Goal: Transaction & Acquisition: Purchase product/service

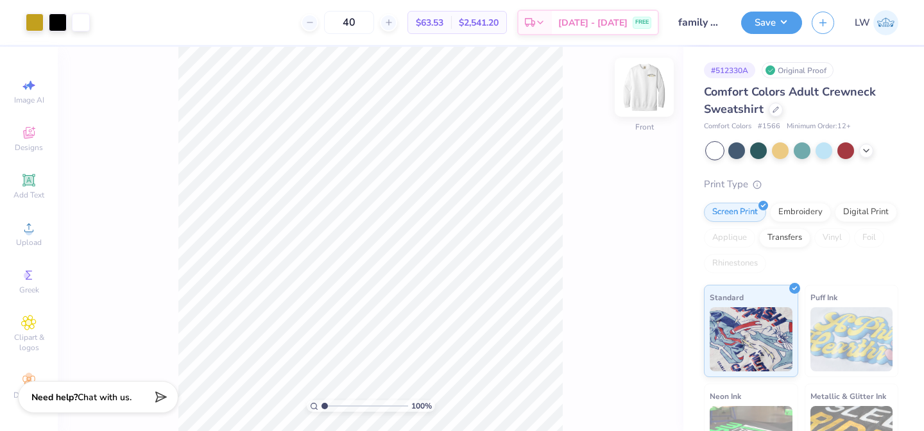
click at [656, 91] on img at bounding box center [643, 87] width 51 height 51
click at [647, 90] on img at bounding box center [643, 87] width 51 height 51
click at [645, 90] on img at bounding box center [643, 87] width 51 height 51
click at [865, 149] on icon at bounding box center [866, 149] width 10 height 10
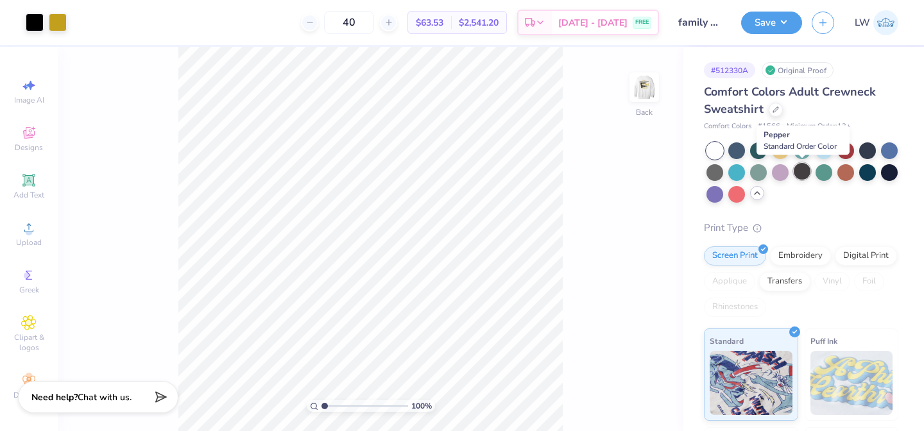
click at [802, 173] on div at bounding box center [801, 171] width 17 height 17
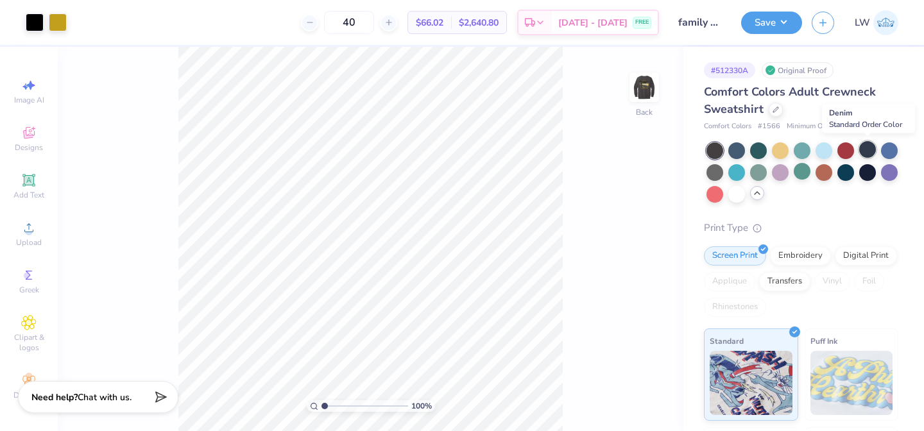
click at [867, 149] on div at bounding box center [867, 149] width 17 height 17
click at [774, 106] on icon at bounding box center [775, 108] width 6 height 6
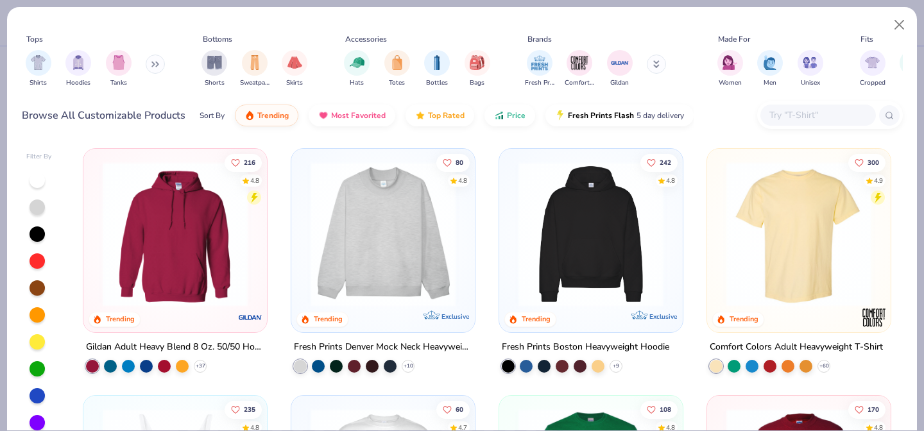
click at [150, 65] on button at bounding box center [155, 64] width 19 height 19
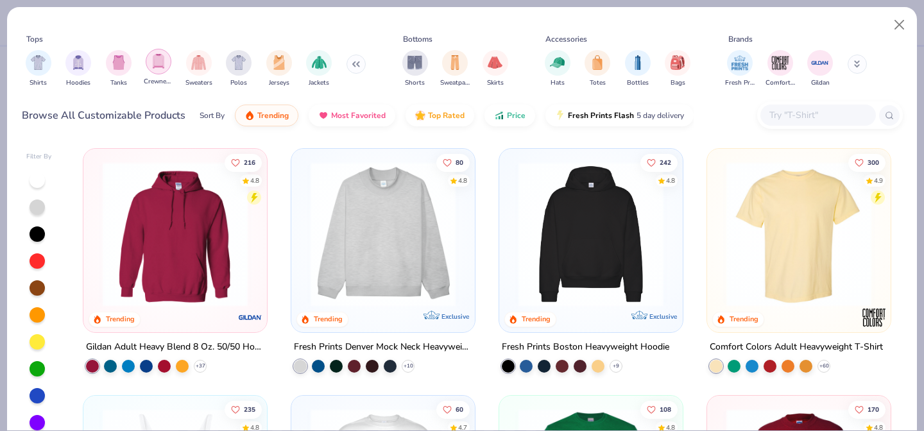
click at [167, 65] on div "filter for Crewnecks" at bounding box center [159, 62] width 26 height 26
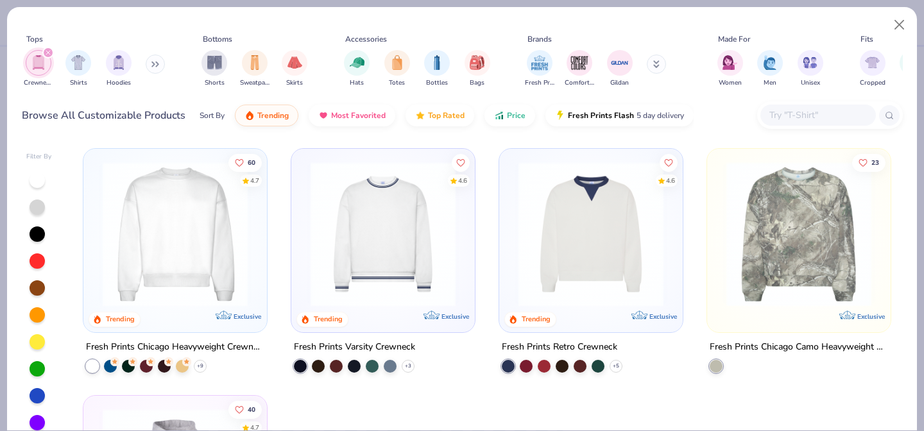
click at [178, 251] on img at bounding box center [175, 234] width 158 height 145
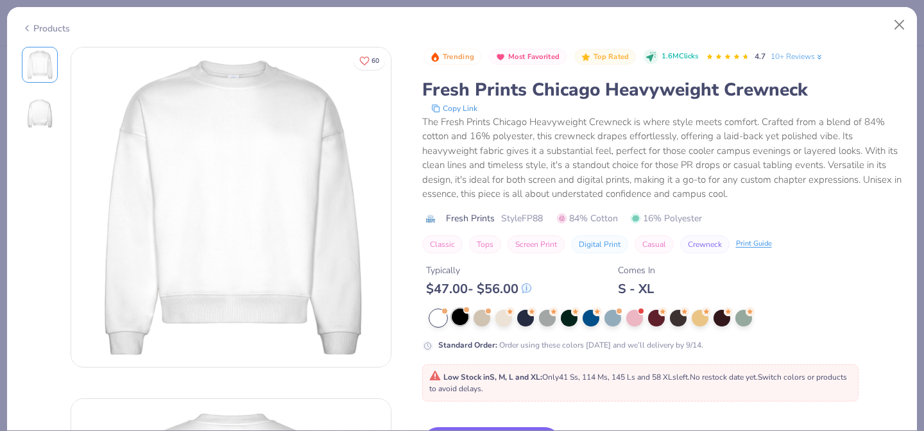
click at [462, 319] on div at bounding box center [460, 317] width 17 height 17
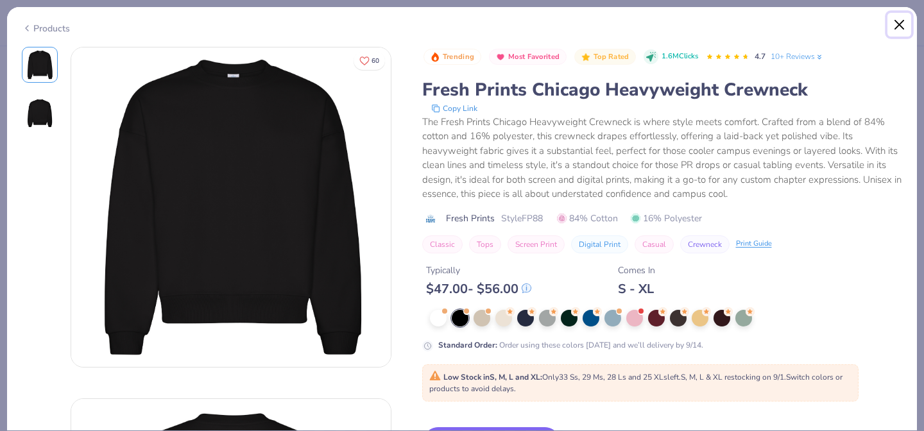
click at [894, 23] on button "Close" at bounding box center [899, 25] width 24 height 24
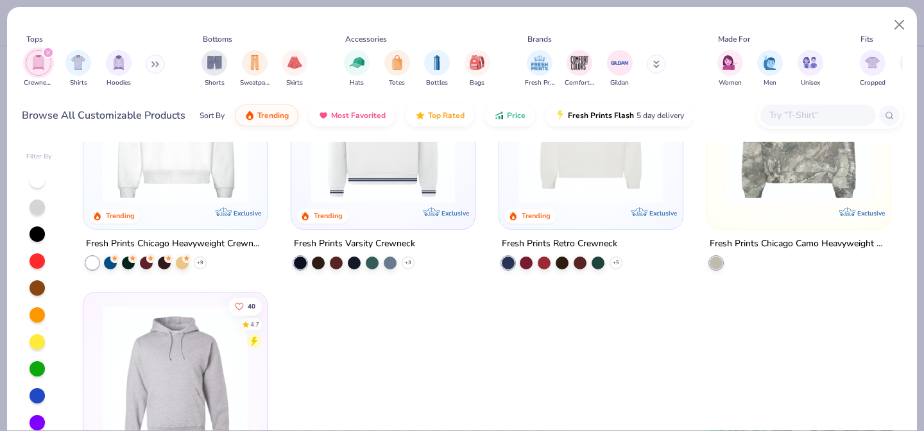
scroll to position [170, 0]
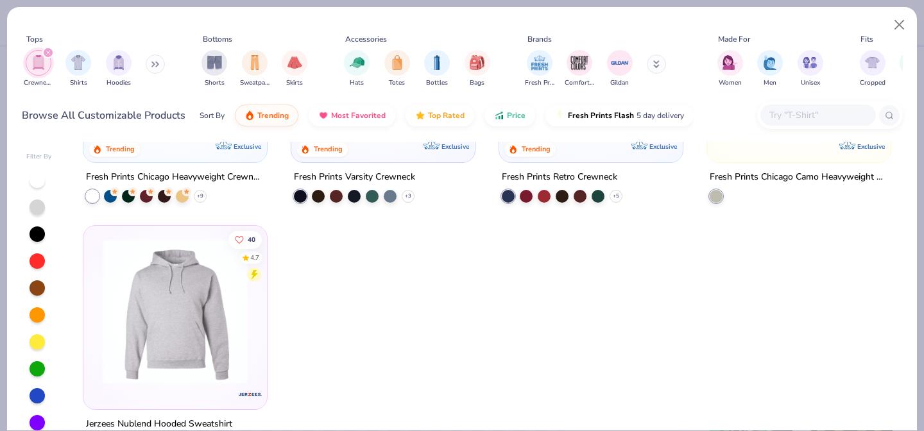
click at [50, 55] on icon "filter for Crewnecks" at bounding box center [48, 52] width 5 height 5
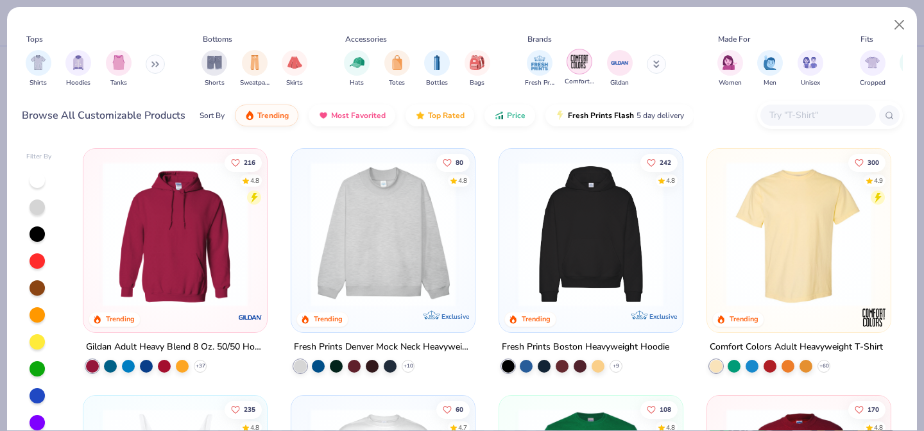
click at [589, 62] on div "filter for Comfort Colors" at bounding box center [579, 62] width 26 height 26
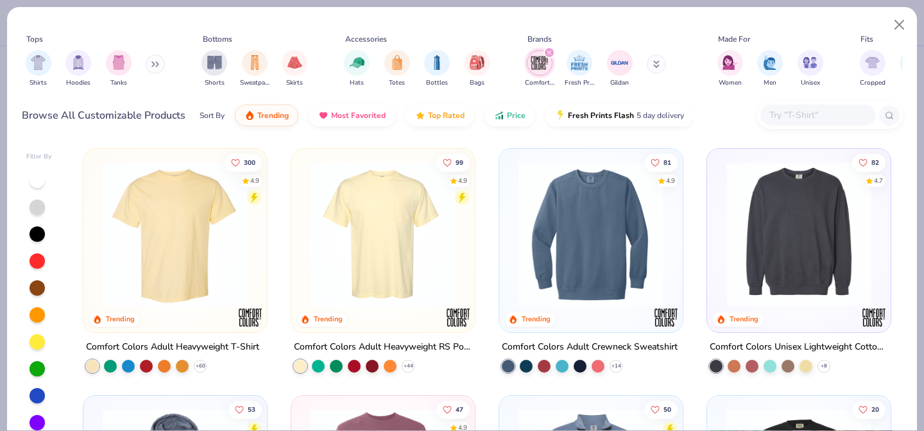
click at [756, 233] on img at bounding box center [799, 234] width 158 height 145
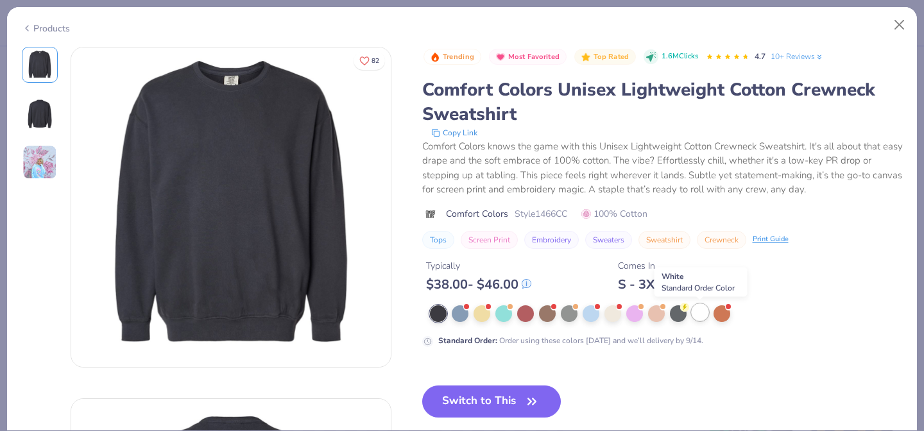
click at [695, 314] on div at bounding box center [699, 312] width 17 height 17
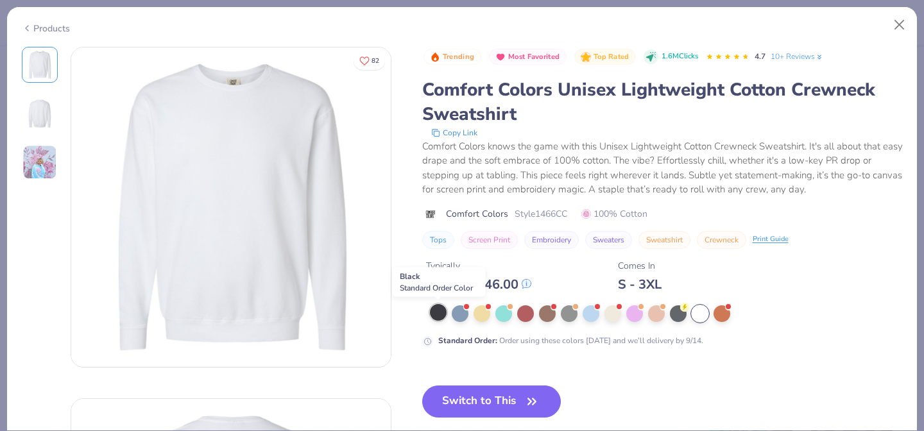
click at [438, 312] on div at bounding box center [438, 312] width 17 height 17
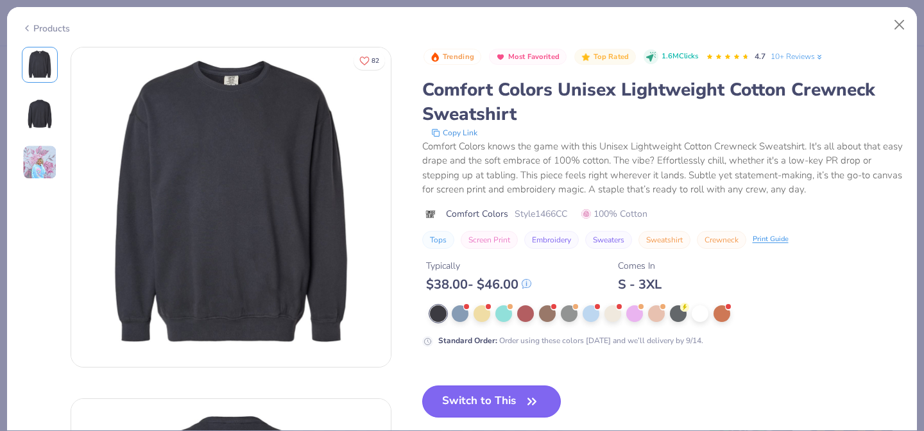
click at [516, 410] on button "Switch to This" at bounding box center [491, 402] width 139 height 32
click at [531, 398] on icon "button" at bounding box center [532, 402] width 18 height 18
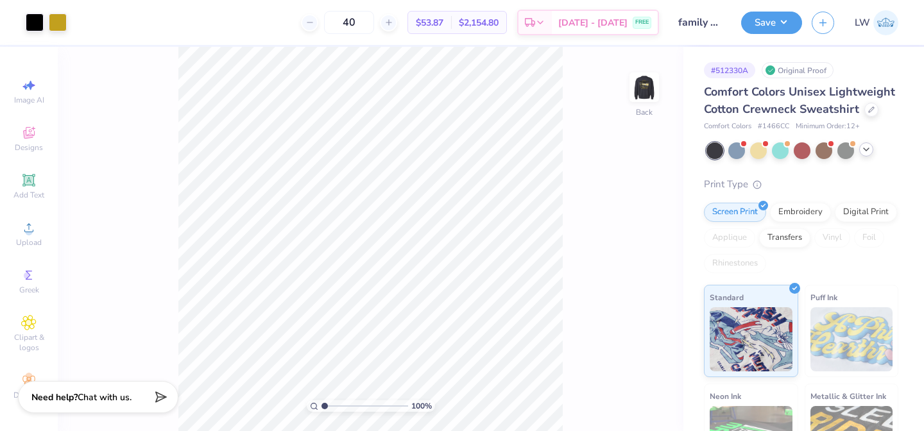
click at [904, 24] on div "Save LW" at bounding box center [832, 22] width 183 height 45
click at [865, 152] on icon at bounding box center [866, 149] width 10 height 10
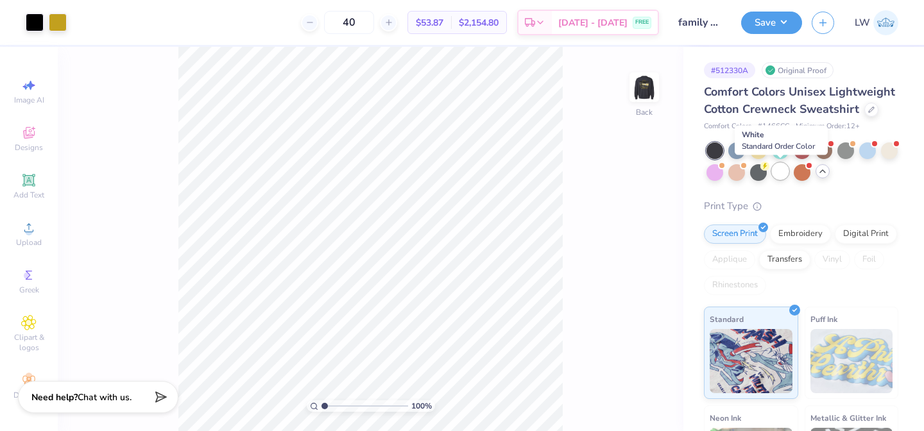
click at [786, 174] on div at bounding box center [780, 171] width 17 height 17
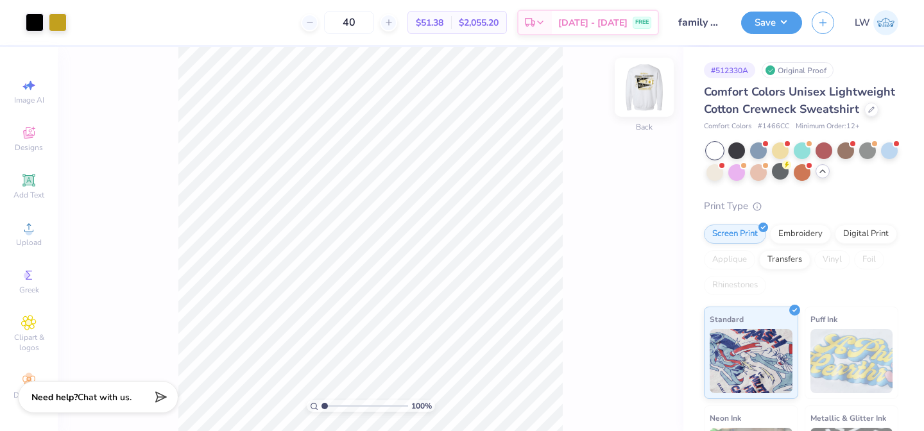
click at [648, 74] on img at bounding box center [643, 87] width 51 height 51
click at [921, 164] on div "# 512330A Original Proof Comfort Colors Unisex Lightweight Cotton Crewneck Swea…" at bounding box center [803, 322] width 241 height 550
click at [910, 167] on div "# 512330A Original Proof Comfort Colors Unisex Lightweight Cotton Crewneck Swea…" at bounding box center [803, 322] width 241 height 550
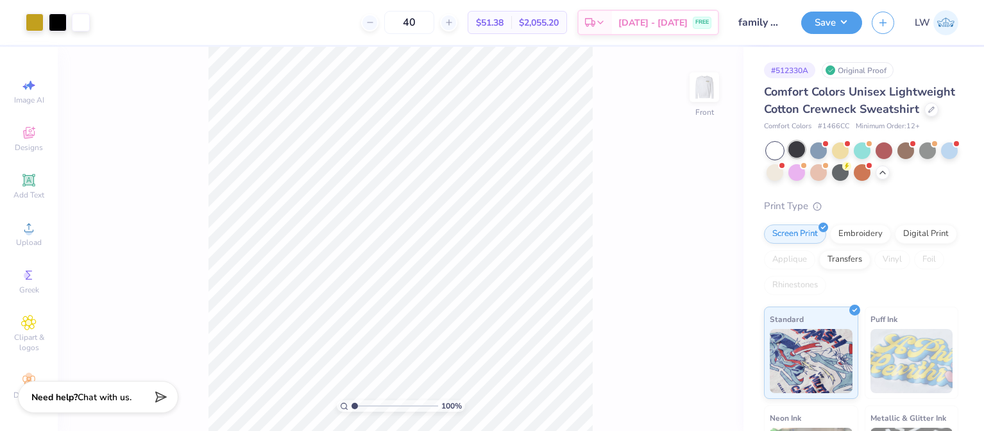
click at [799, 150] on div at bounding box center [796, 149] width 17 height 17
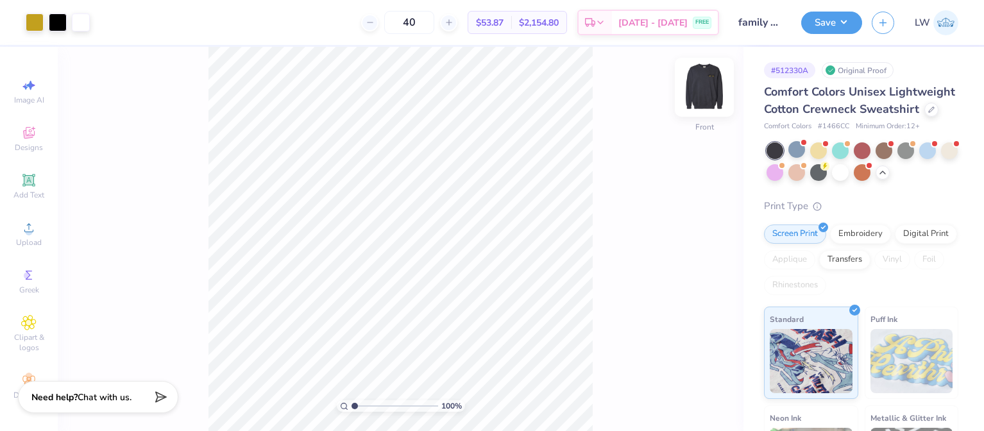
click at [714, 85] on img at bounding box center [704, 87] width 51 height 51
click at [699, 95] on img at bounding box center [704, 87] width 51 height 51
